Goal: Task Accomplishment & Management: Manage account settings

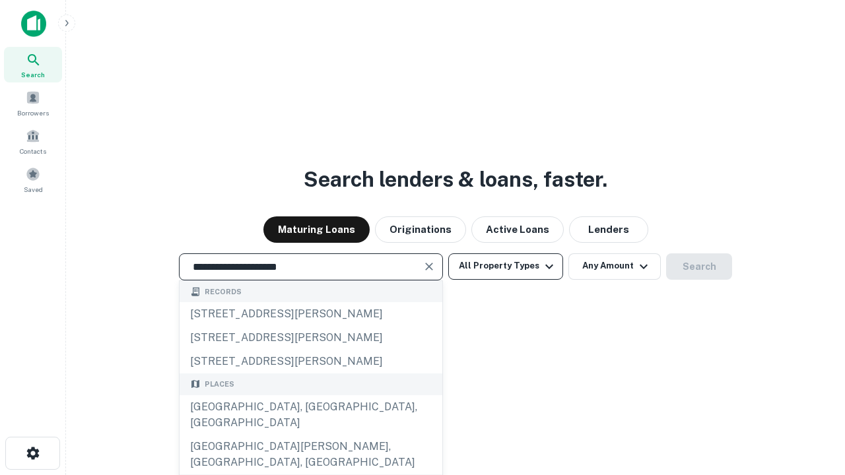
click at [310, 435] on div "[GEOGRAPHIC_DATA], [GEOGRAPHIC_DATA], [GEOGRAPHIC_DATA]" at bounding box center [311, 416] width 263 height 40
click at [506, 266] on button "All Property Types" at bounding box center [505, 267] width 115 height 26
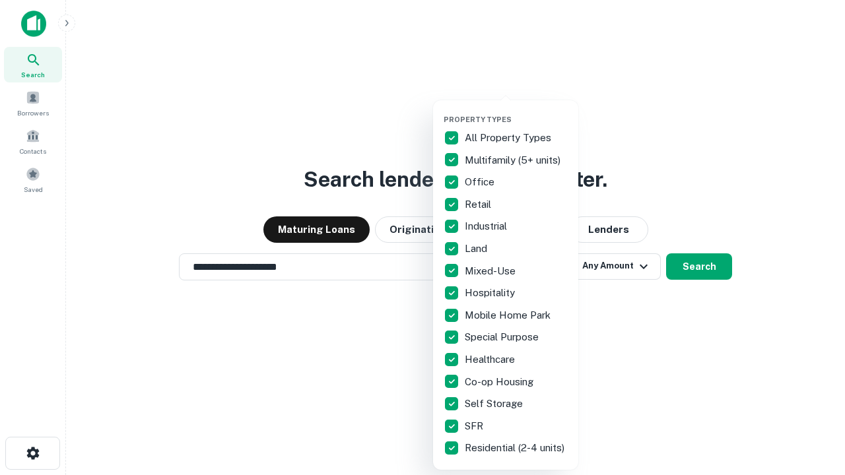
type input "**********"
click at [516, 111] on button "button" at bounding box center [516, 111] width 145 height 1
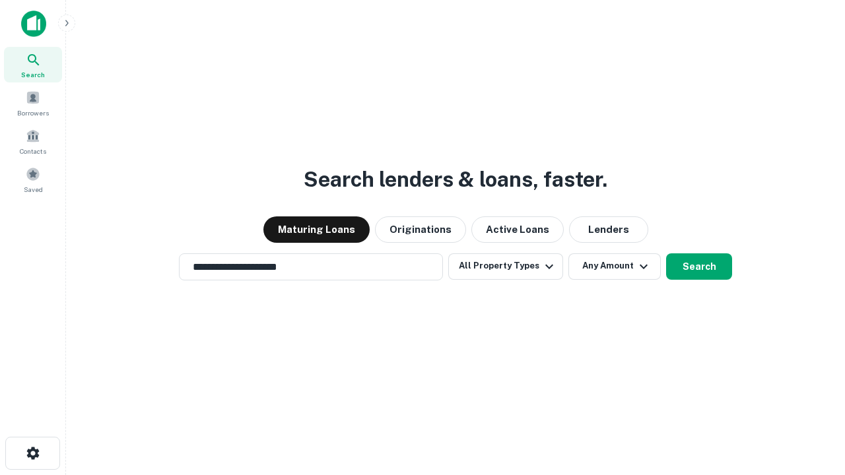
scroll to position [8, 159]
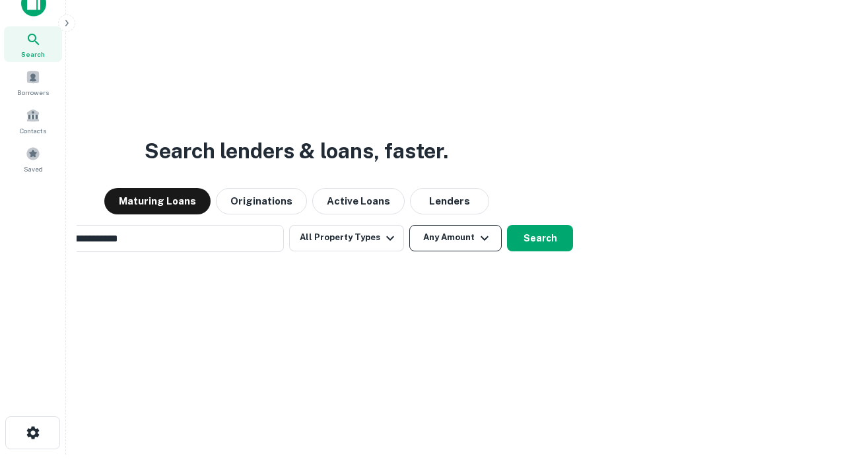
click at [409, 225] on button "Any Amount" at bounding box center [455, 238] width 92 height 26
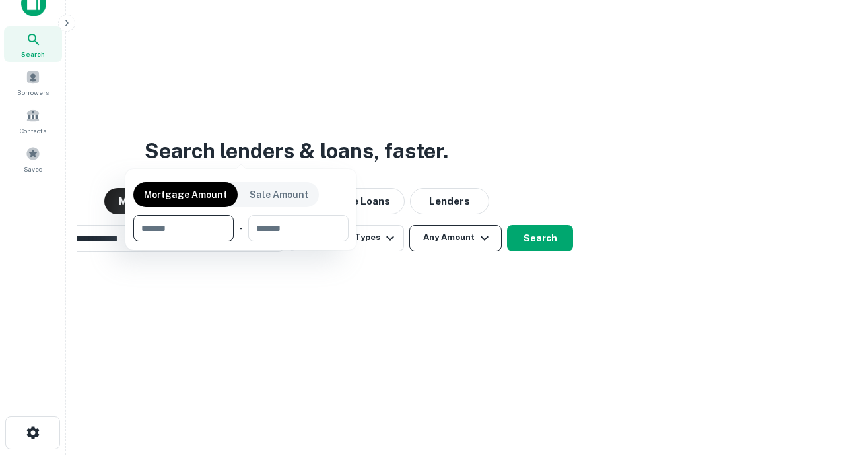
scroll to position [21, 0]
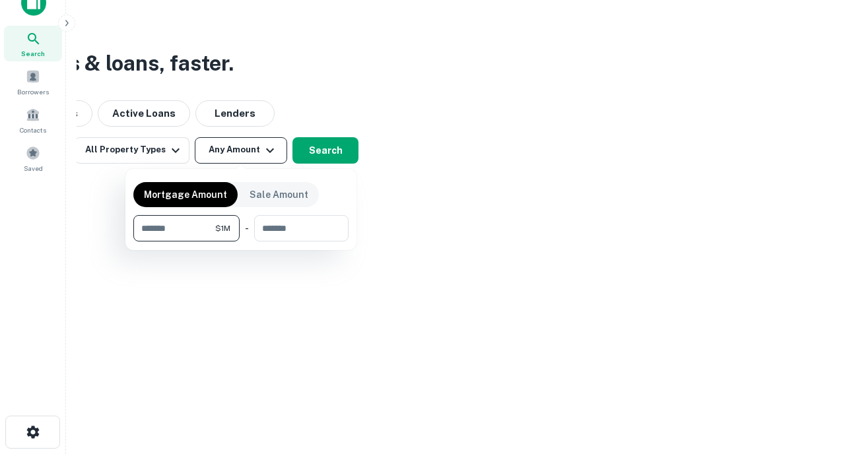
type input "*******"
click at [241, 242] on button "button" at bounding box center [240, 242] width 215 height 1
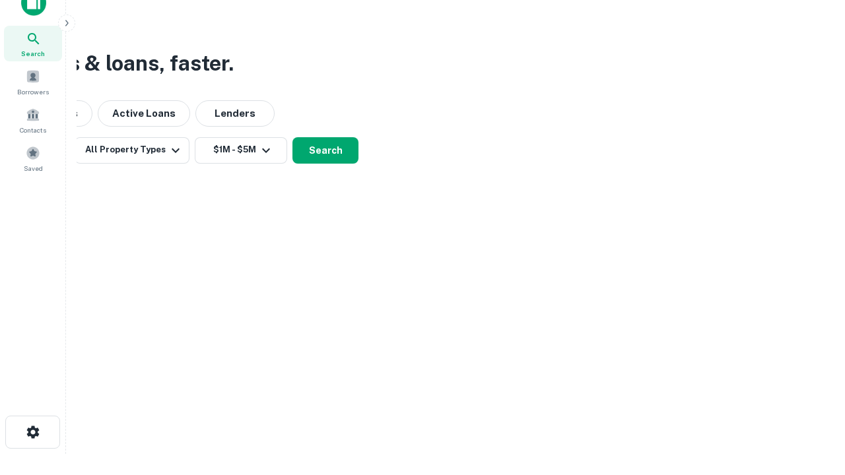
scroll to position [8, 244]
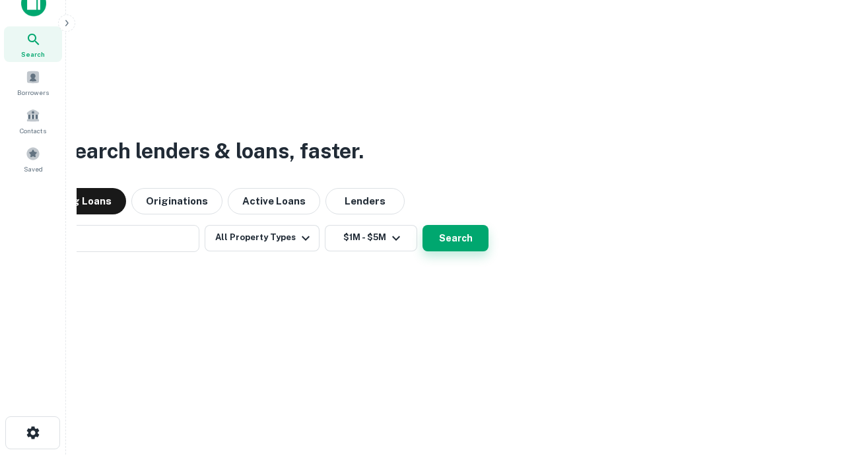
click at [423, 225] on button "Search" at bounding box center [456, 238] width 66 height 26
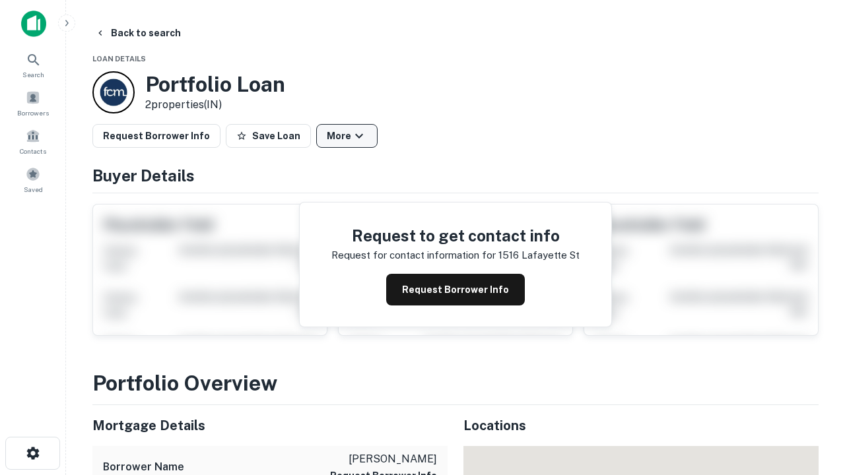
click at [347, 136] on button "More" at bounding box center [346, 136] width 61 height 24
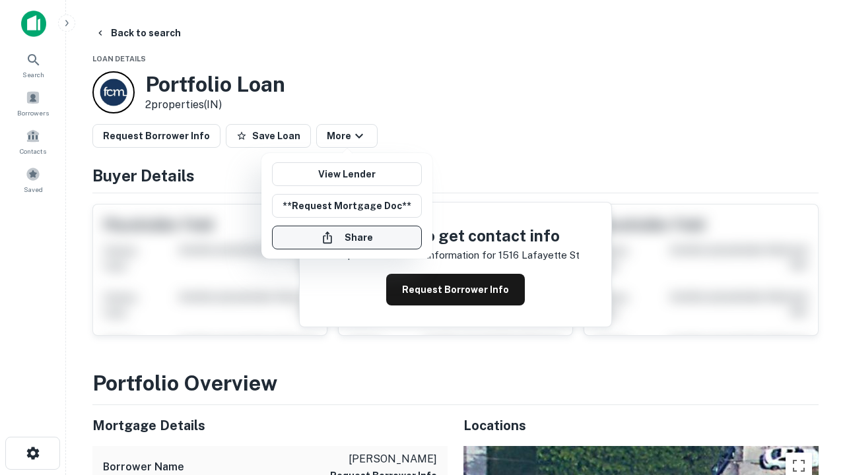
click at [347, 238] on button "Share" at bounding box center [347, 238] width 150 height 24
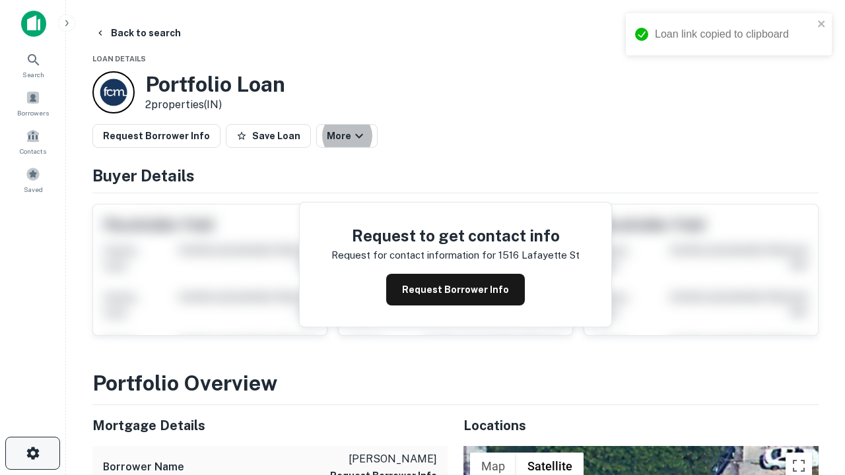
click at [32, 454] on icon "button" at bounding box center [33, 454] width 16 height 16
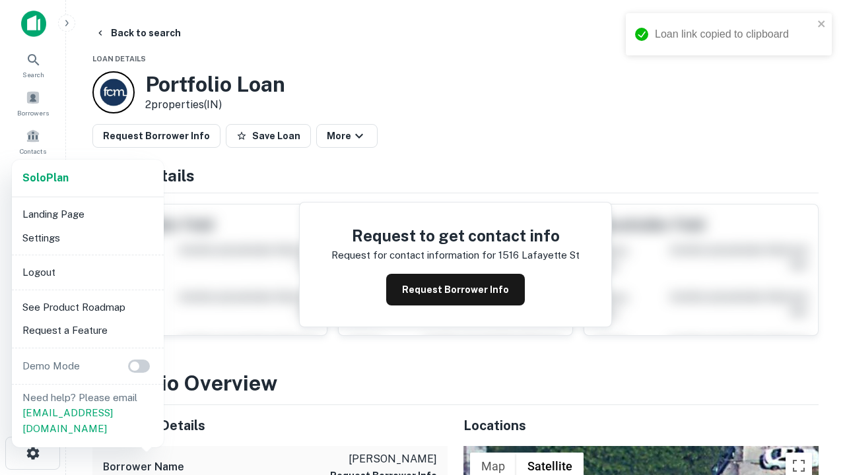
click at [87, 272] on li "Logout" at bounding box center [87, 273] width 141 height 24
